Goal: Connect with others: Join Group

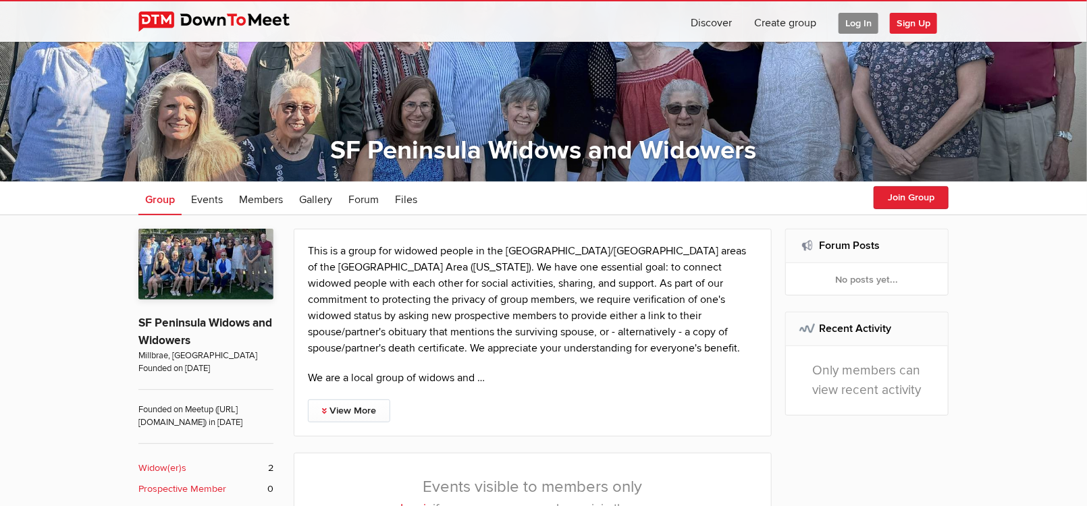
scroll to position [135, 0]
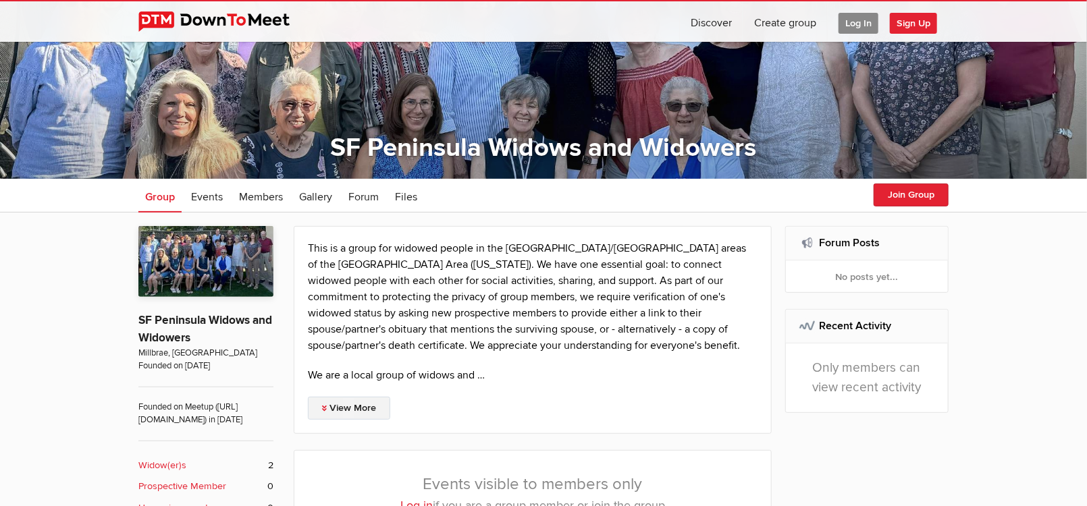
click at [362, 406] on link "View More" at bounding box center [349, 408] width 82 height 23
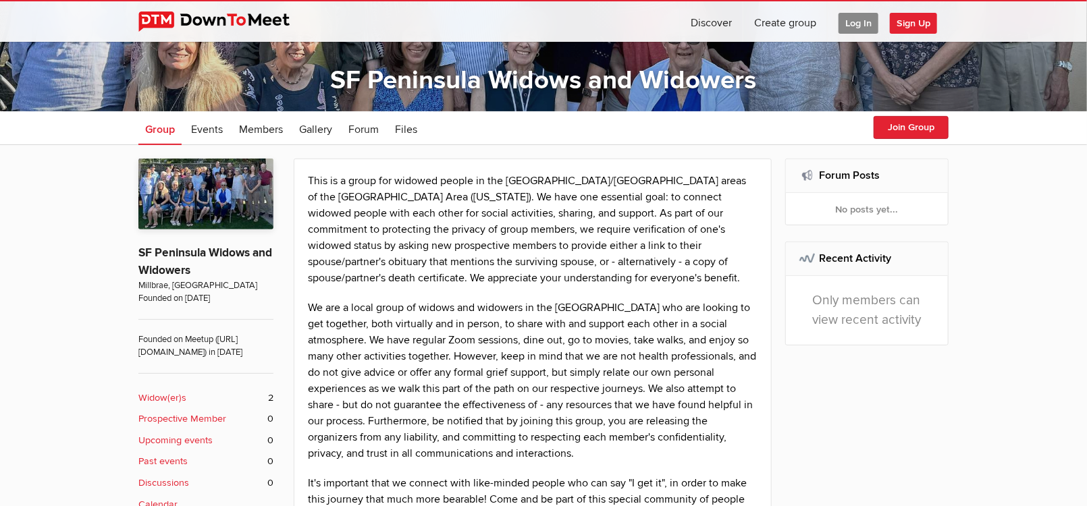
scroll to position [202, 0]
click at [901, 119] on button "Join Group" at bounding box center [910, 127] width 75 height 23
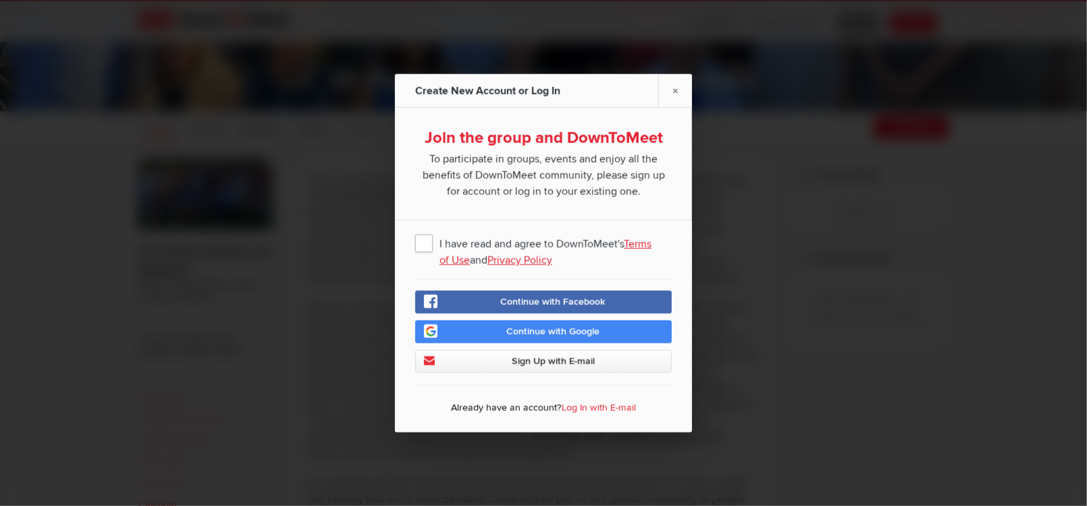
click at [427, 244] on span "I have read and agree to DownToMeet's Terms of Use and Privacy Policy" at bounding box center [543, 243] width 256 height 24
click at [0, 0] on input "I have read and agree to DownToMeet's Terms of Use and Privacy Policy" at bounding box center [0, 0] width 0 height 0
click at [567, 366] on span "Sign Up with E-mail" at bounding box center [553, 361] width 83 height 11
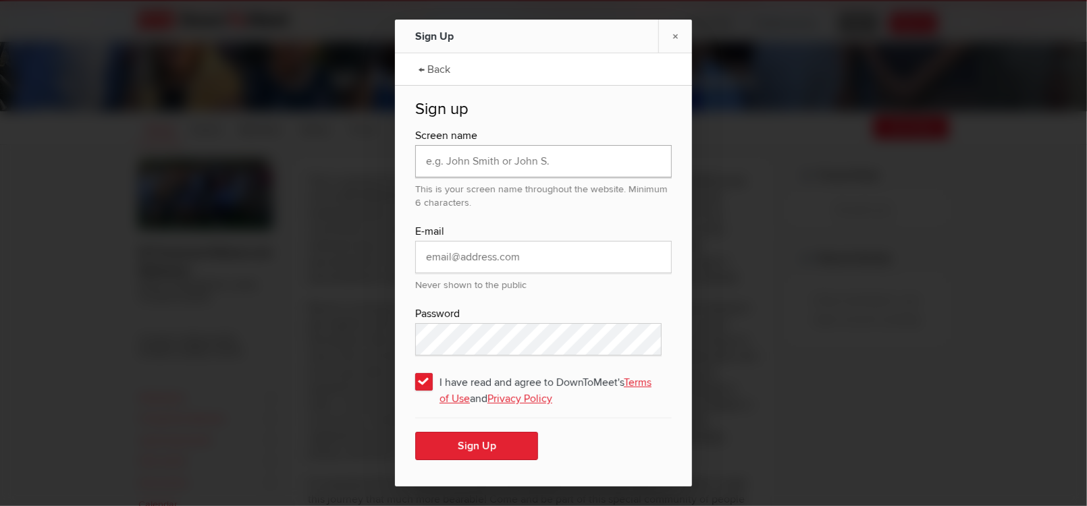
click at [454, 163] on input "text" at bounding box center [543, 161] width 256 height 32
type input "[EMAIL_ADDRESS][DOMAIN_NAME]"
click at [533, 159] on input "[EMAIL_ADDRESS][DOMAIN_NAME]" at bounding box center [543, 161] width 256 height 32
click at [484, 260] on input "email" at bounding box center [543, 257] width 256 height 32
type input "[EMAIL_ADDRESS][DOMAIN_NAME]"
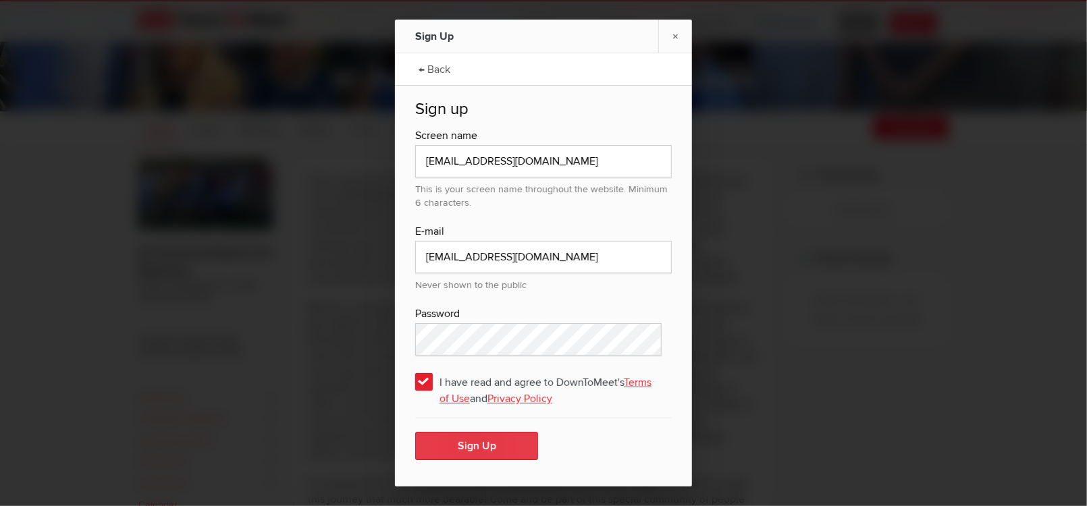
click at [475, 443] on button "Sign Up" at bounding box center [476, 446] width 123 height 28
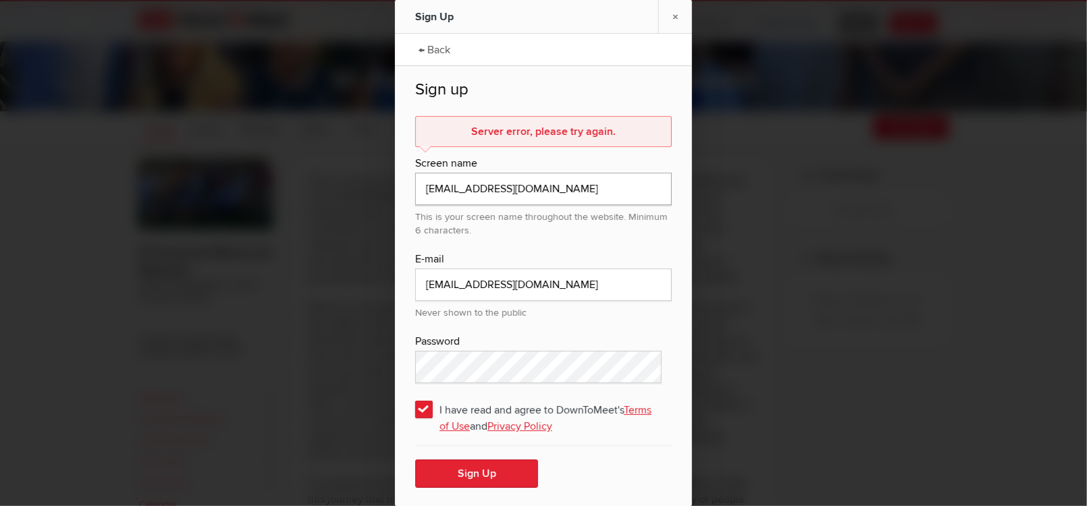
drag, startPoint x: 529, startPoint y: 185, endPoint x: 333, endPoint y: 204, distance: 196.6
click at [333, 204] on div "Sign Up × ← Back Sign up Server error, please try again. Screen name [EMAIL_ADD…" at bounding box center [543, 253] width 1087 height 506
type input "ltsako"
click at [474, 472] on button "Sign Up" at bounding box center [476, 474] width 123 height 28
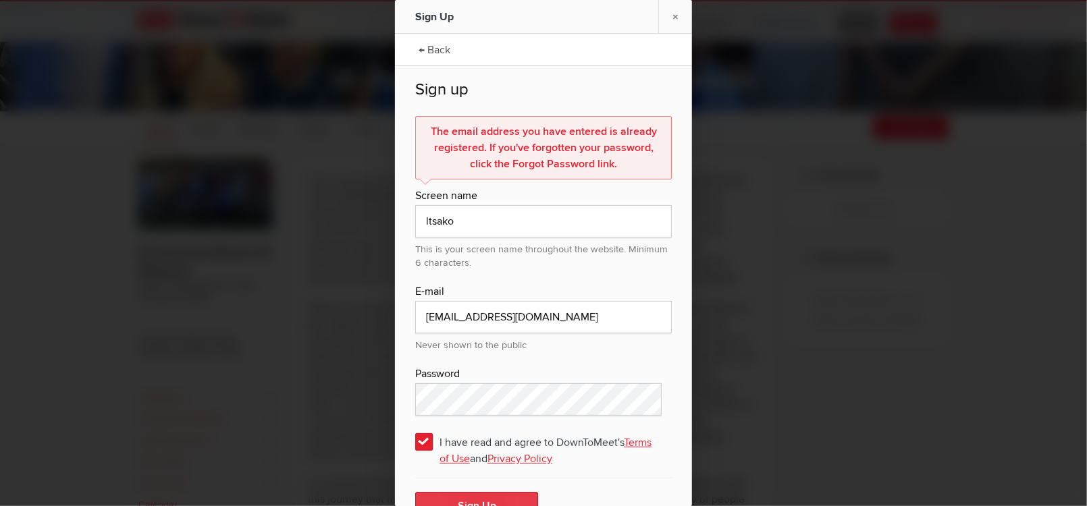
scroll to position [30, 0]
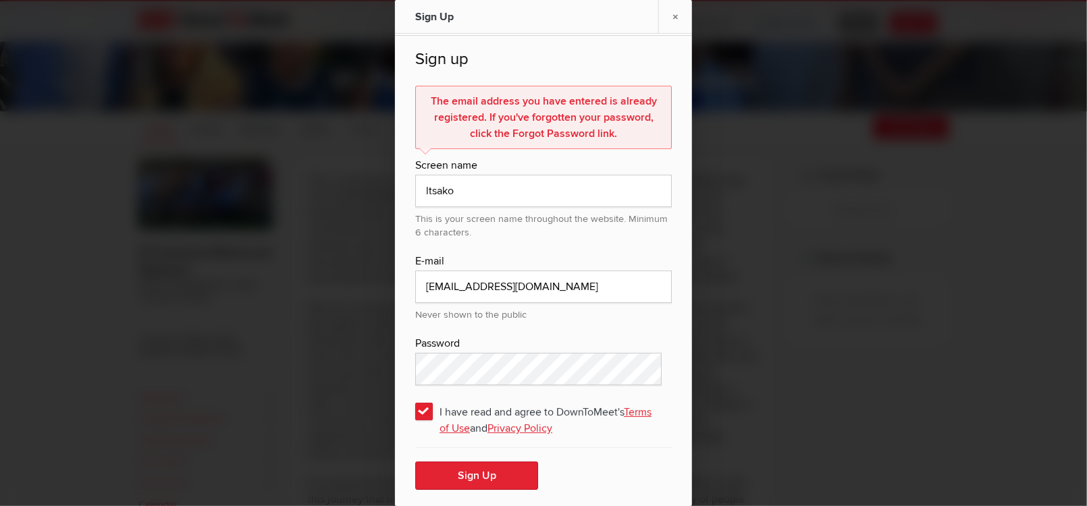
click at [794, 335] on div at bounding box center [543, 253] width 1087 height 506
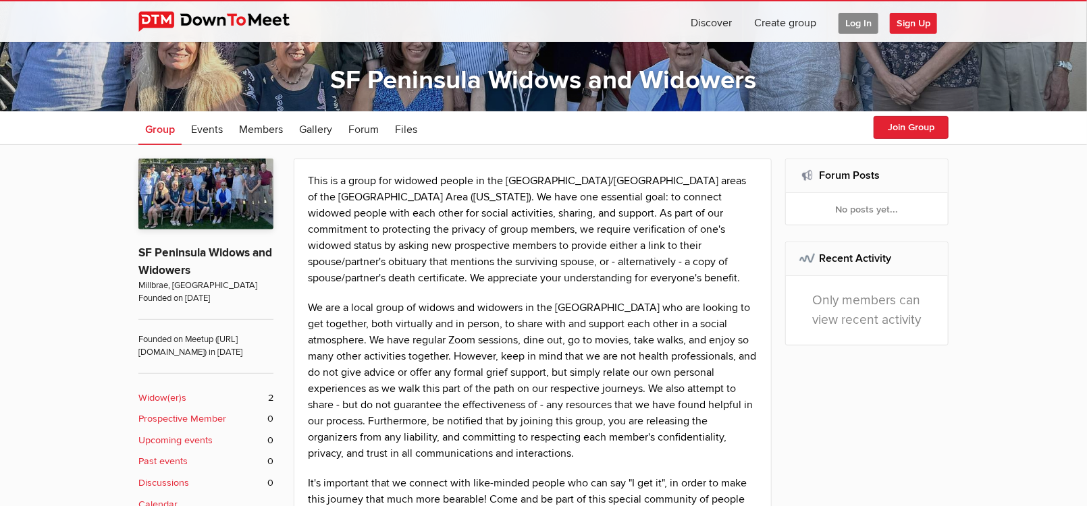
click at [158, 406] on b "Widow(er)s" at bounding box center [162, 398] width 48 height 15
